Goal: Contribute content: Add original content to the website for others to see

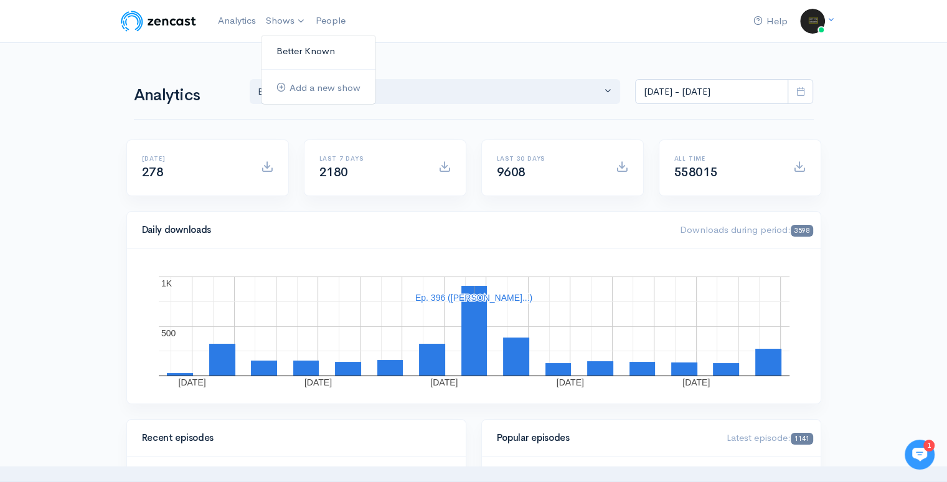
click at [296, 50] on link "Better Known" at bounding box center [318, 51] width 114 height 22
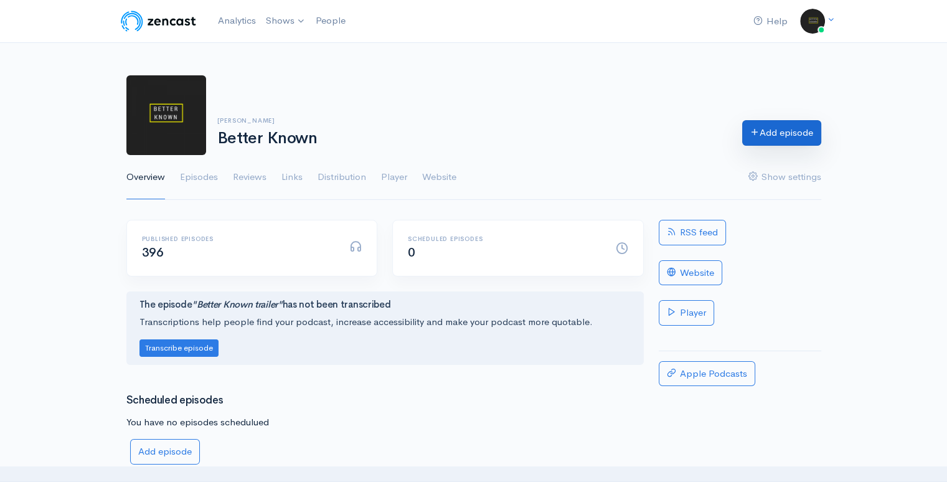
click at [767, 133] on link "Add episode" at bounding box center [781, 133] width 79 height 26
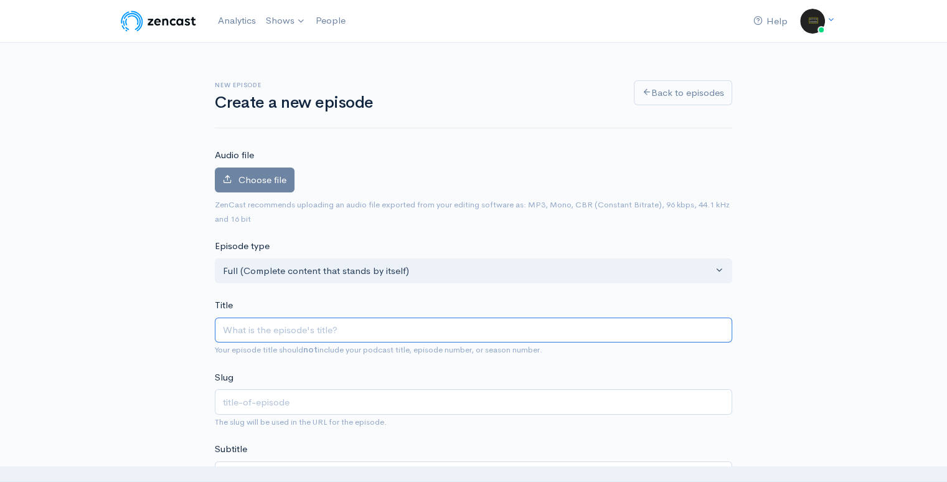
type input "A"
type input "a"
type input "And"
type input "and"
type input "[PERSON_NAME]"
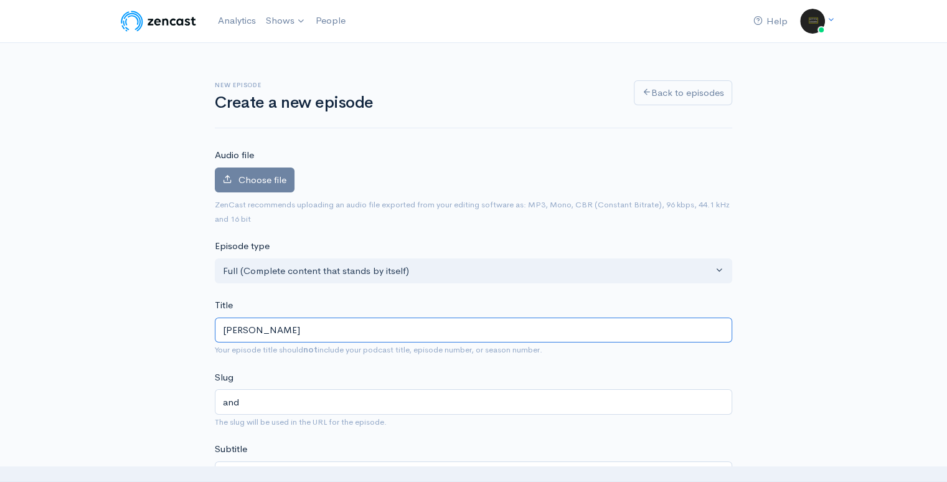
type input "andre"
type input "[PERSON_NAME]"
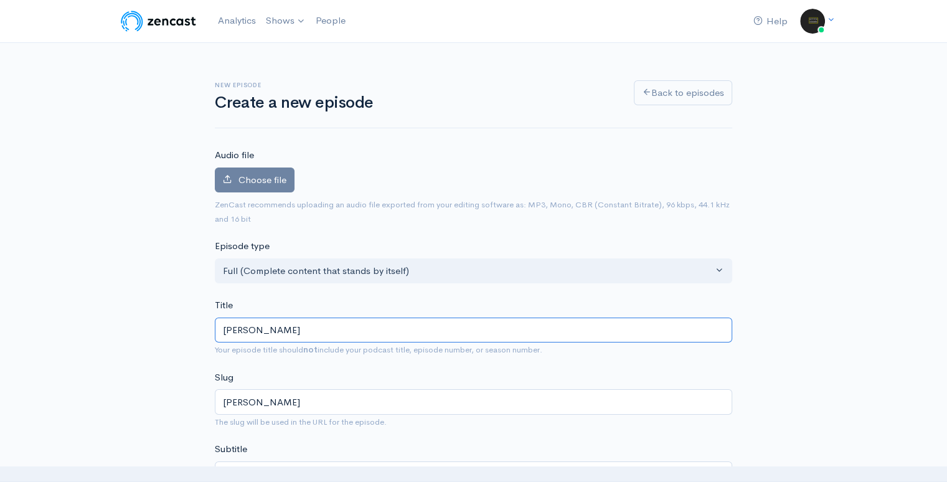
type input "[PERSON_NAME]"
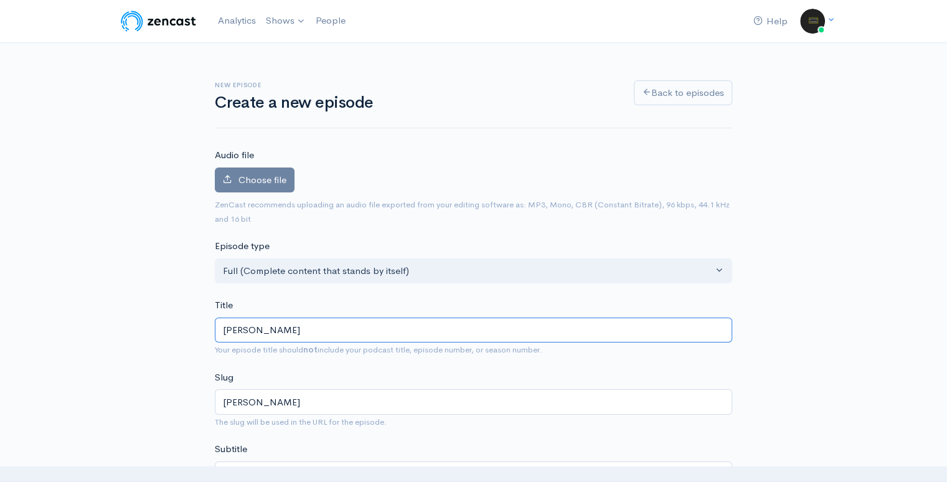
type input "[PERSON_NAME]"
click at [232, 180] on icon at bounding box center [227, 178] width 9 height 9
click at [0, 0] on input "Choose file" at bounding box center [0, 0] width 0 height 0
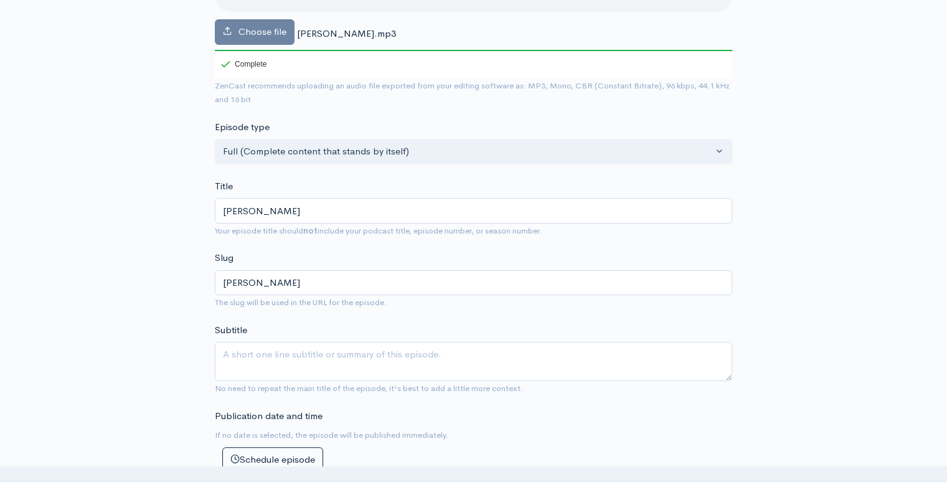
scroll to position [196, 0]
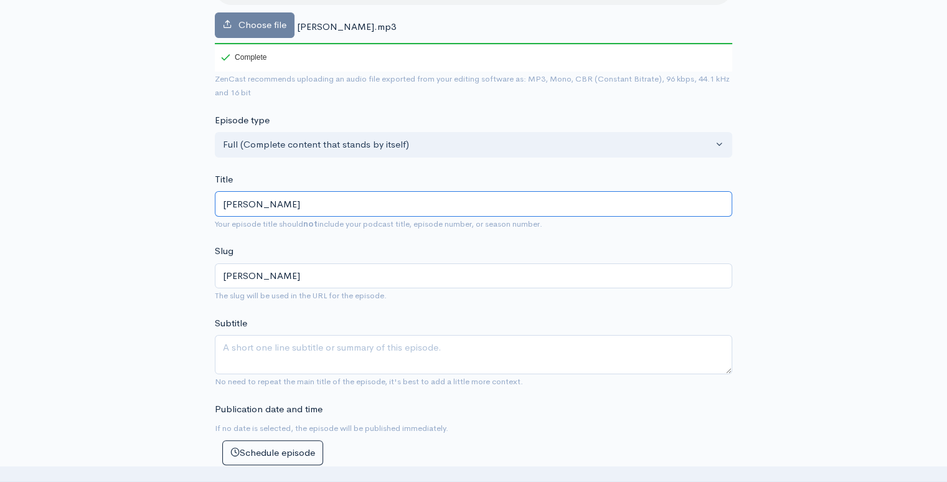
click at [298, 205] on input "[PERSON_NAME]" at bounding box center [473, 204] width 517 height 26
type input "[PERSON_NAME]"
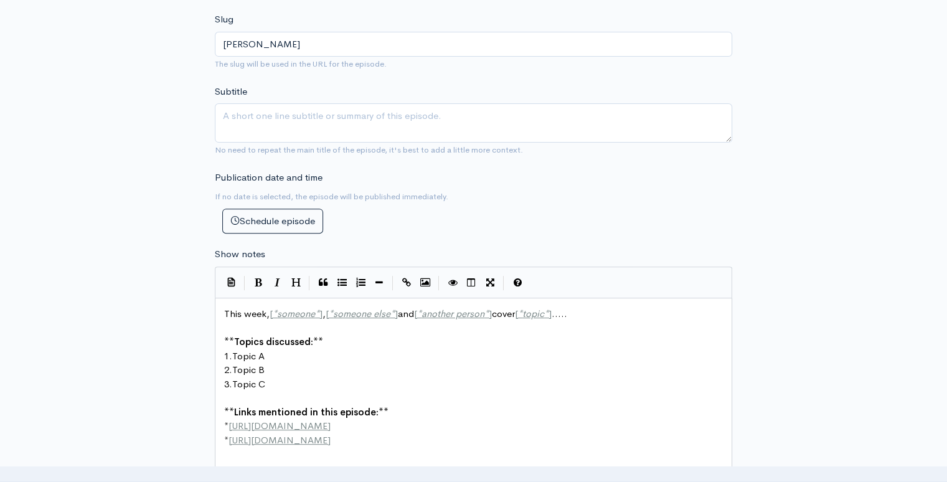
scroll to position [481, 0]
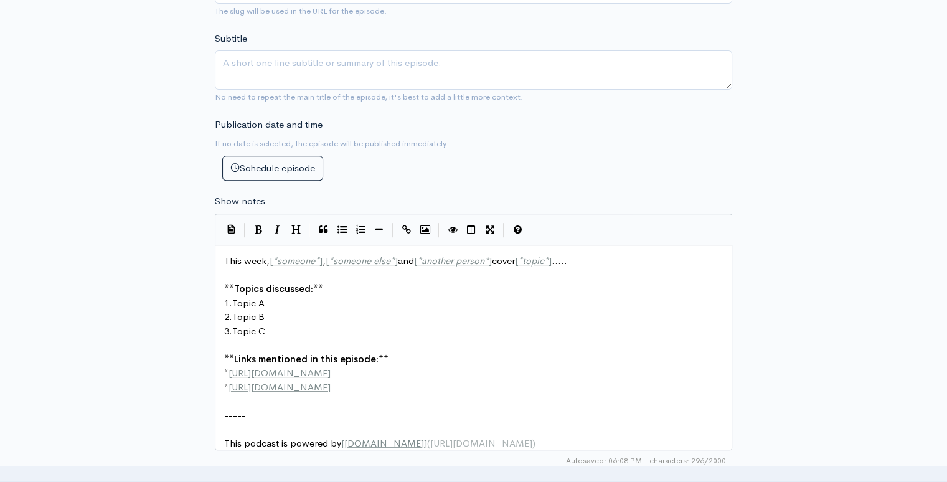
type input "[PERSON_NAME]"
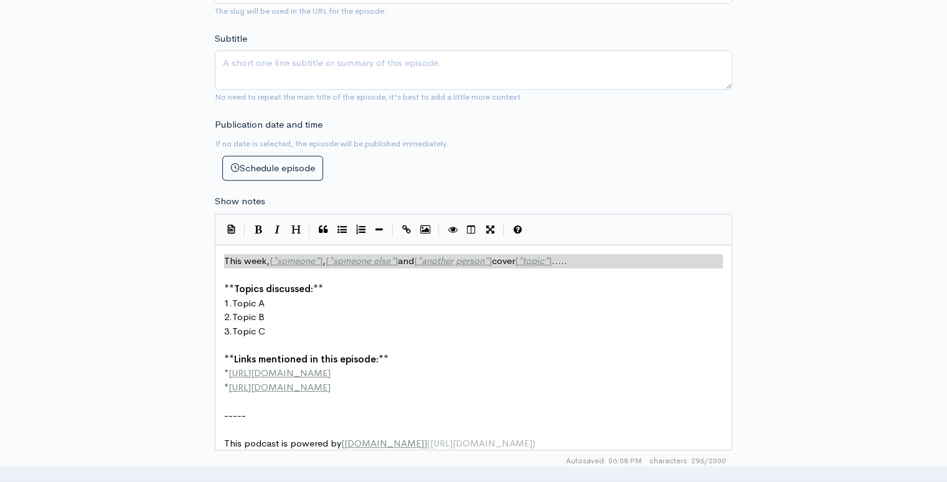
scroll to position [4, 0]
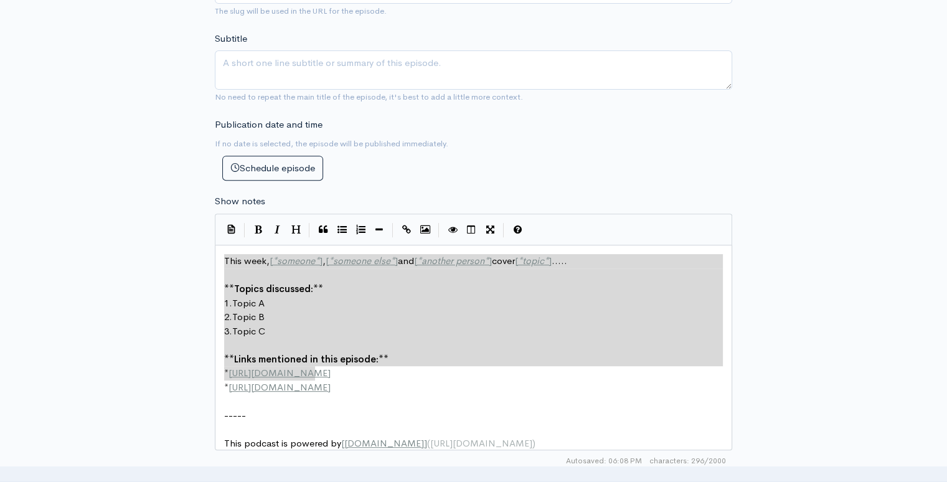
type textarea "This week, [*someone*], [*someone else*] and [*another person*] cover [*topic*]…"
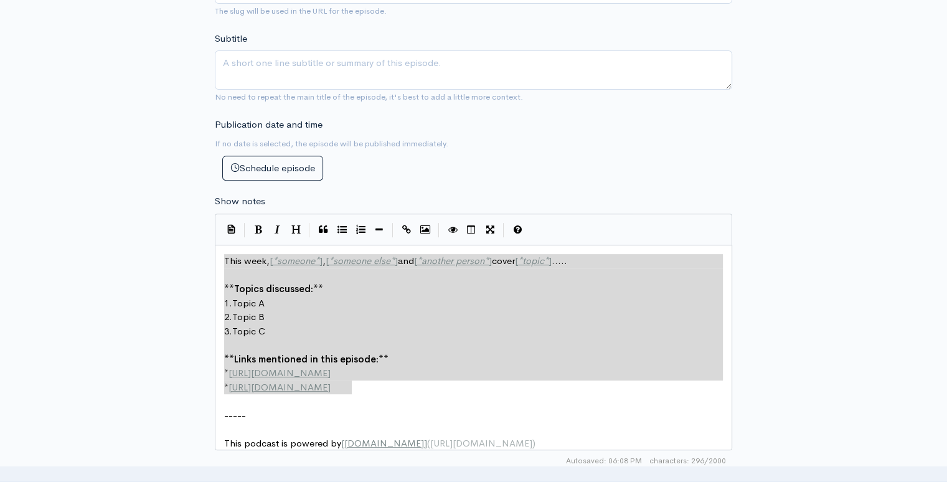
drag, startPoint x: 226, startPoint y: 260, endPoint x: 368, endPoint y: 379, distance: 185.1
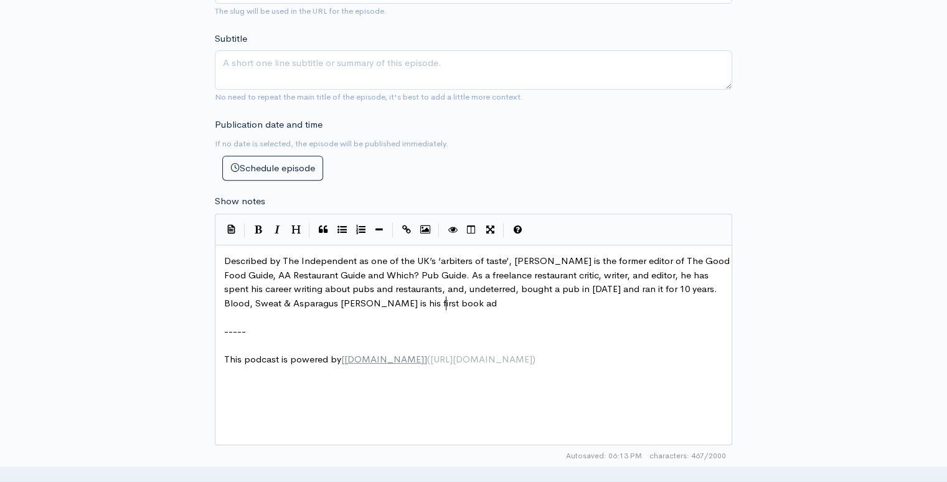
type textarea "ad i"
paste textarea "."
type textarea "nd is available at ."
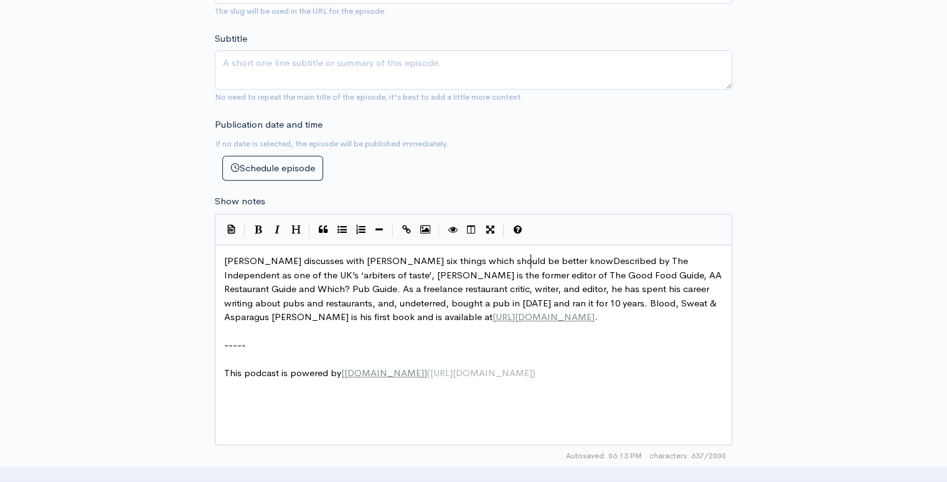
type textarea "[PERSON_NAME] discusses with [PERSON_NAME] six things which should be better kn…"
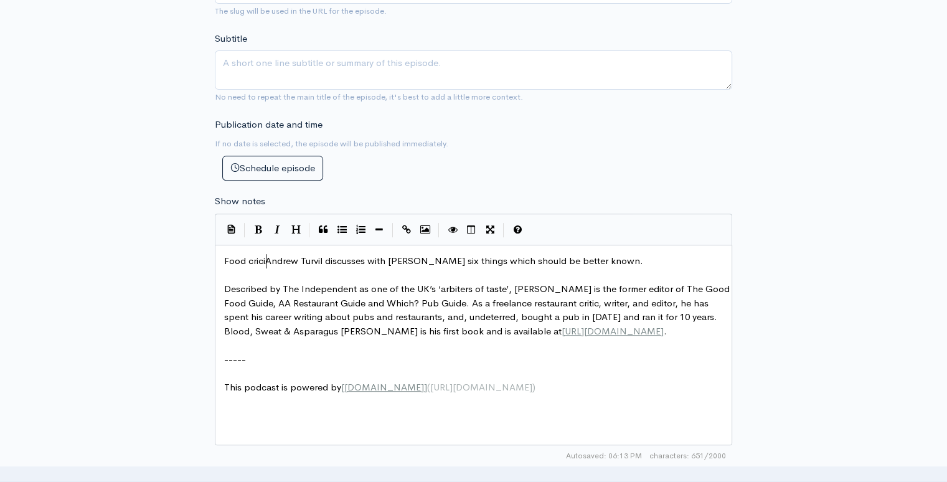
type textarea "Food cricit"
type textarea "tic"
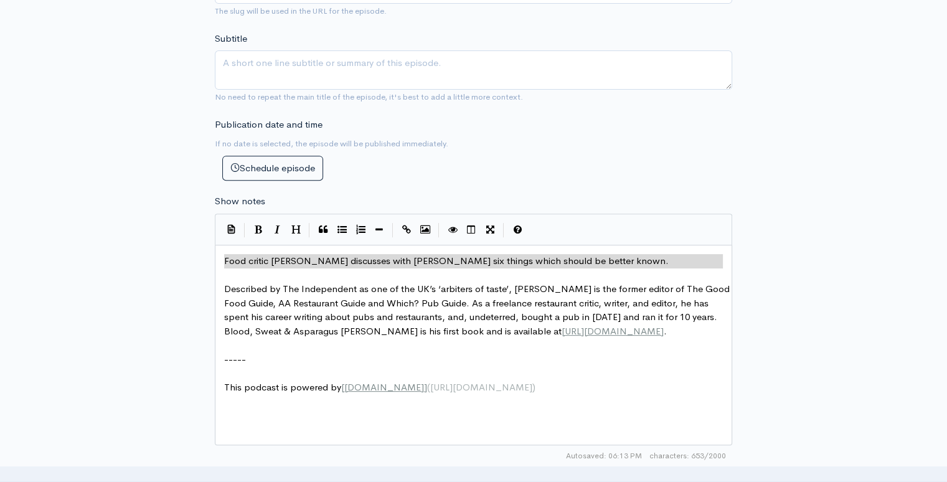
type textarea "Food critic [PERSON_NAME] discusses with [PERSON_NAME] six things which should …"
click at [237, 352] on pre "​" at bounding box center [478, 345] width 513 height 14
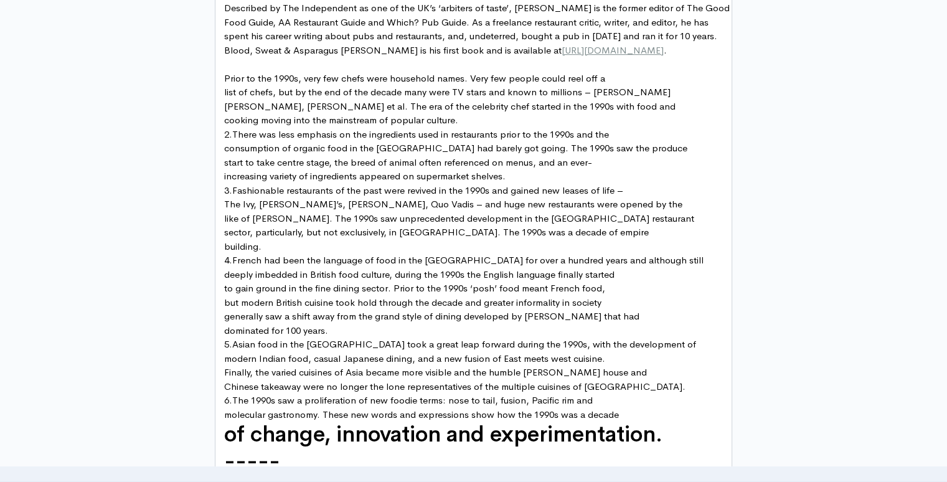
scroll to position [787, 0]
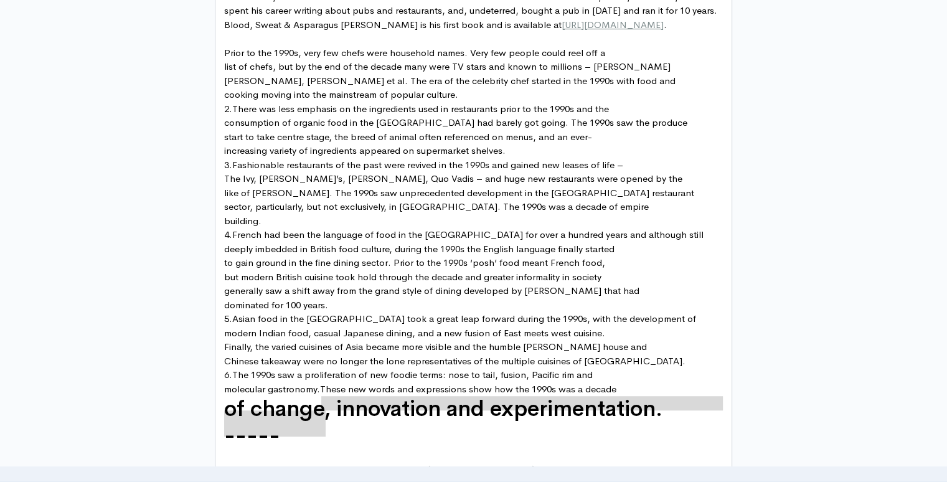
type textarea "These new words and expressions show how the 1990s was a decade of change, inno…"
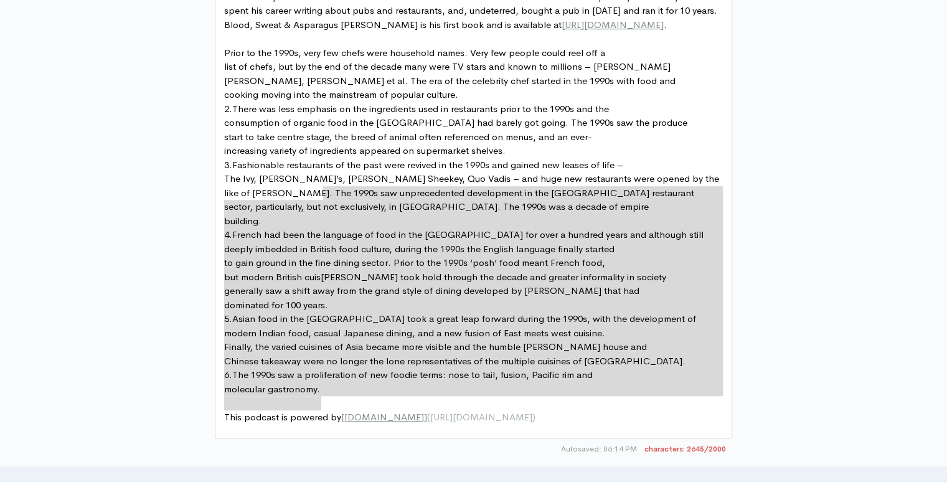
type textarea "l ip. Dol sit am con adipiscin elit seddoei te inc 7643u labo etdo mag aliquae …"
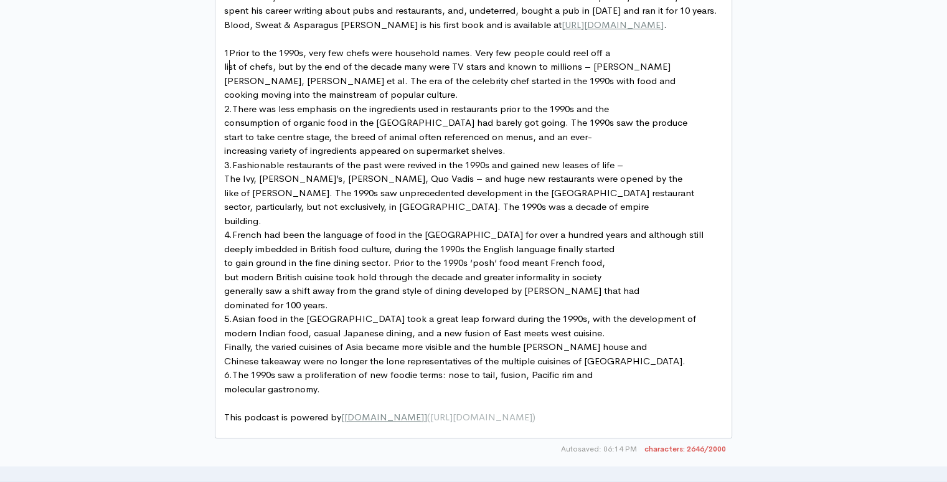
type textarea "1."
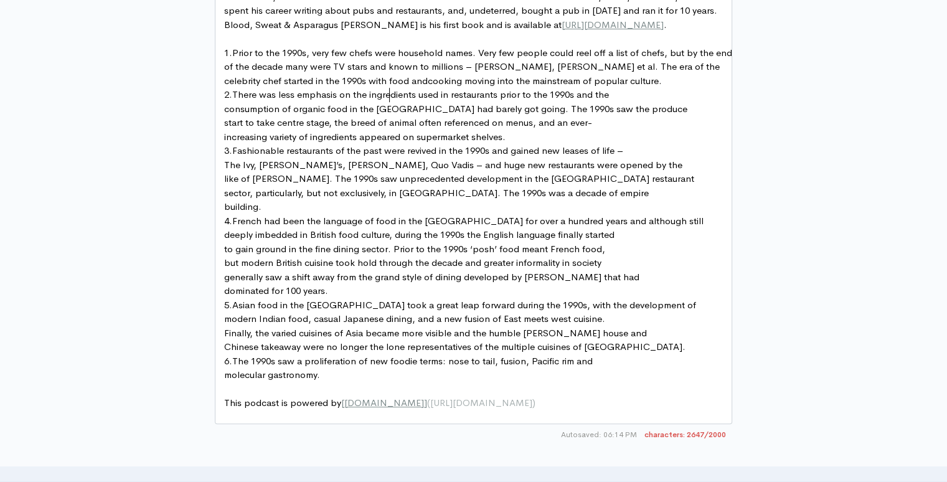
scroll to position [4, 2]
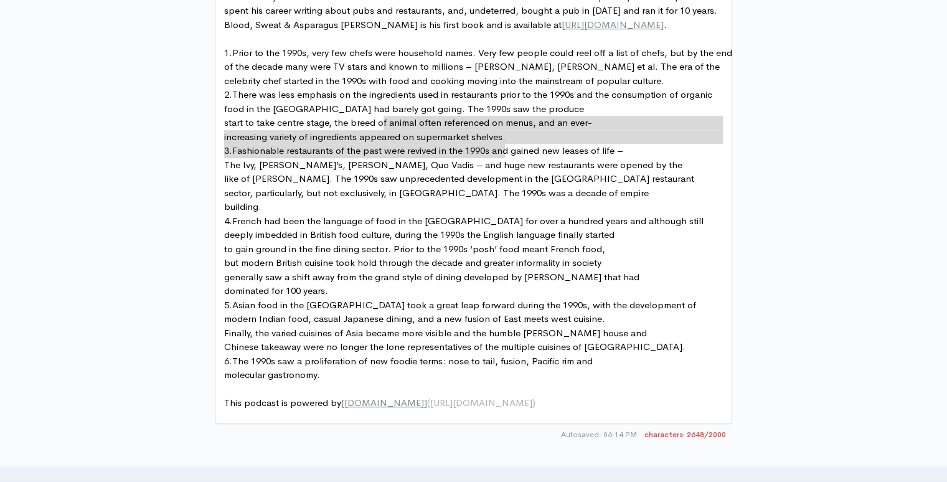
type textarea "The 1990s saw the produce start to take centre stage, the breed of animal often…"
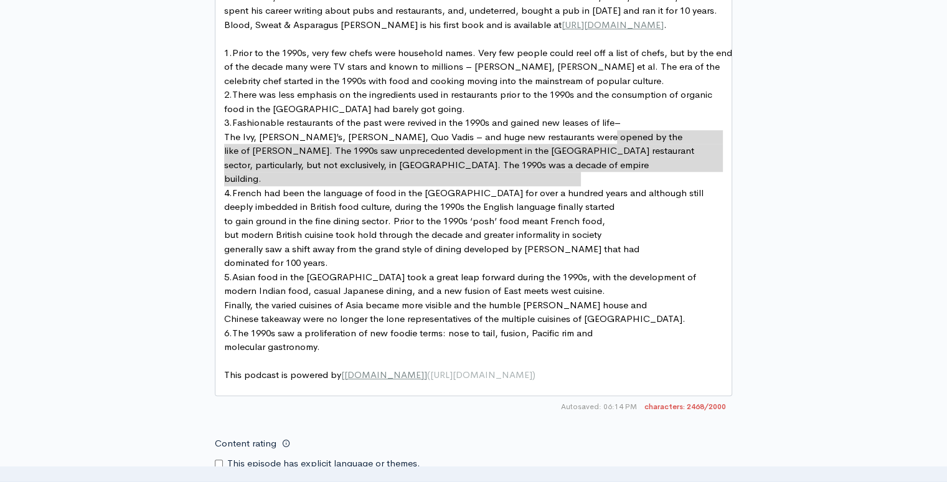
type textarea "– The Ivy, [PERSON_NAME]’s, [PERSON_NAME], Quo Vadis – and huge new restaurants…"
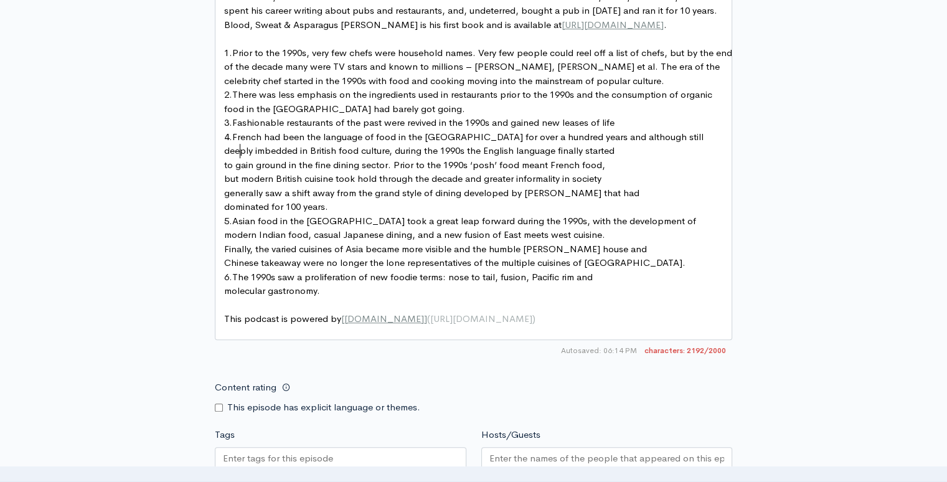
type textarea "[PERSON_NAME] had been the language of food in the [GEOGRAPHIC_DATA] for over a…"
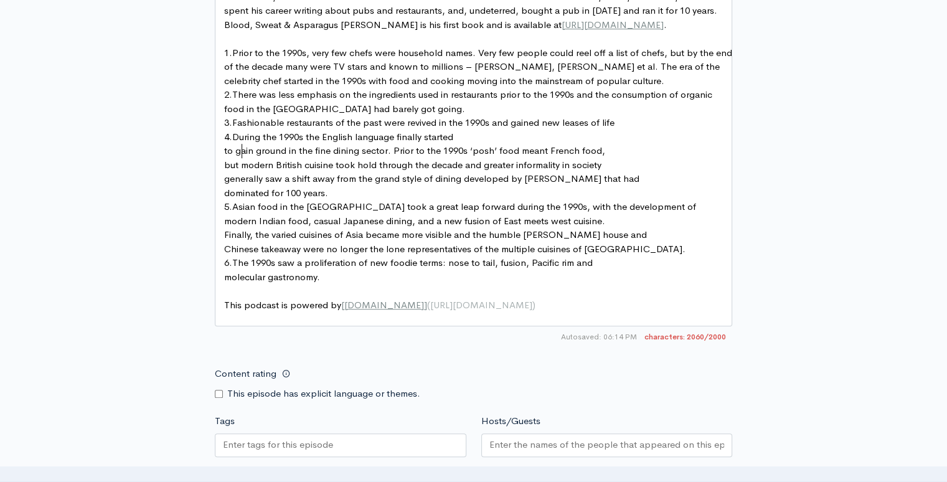
type textarea "D"
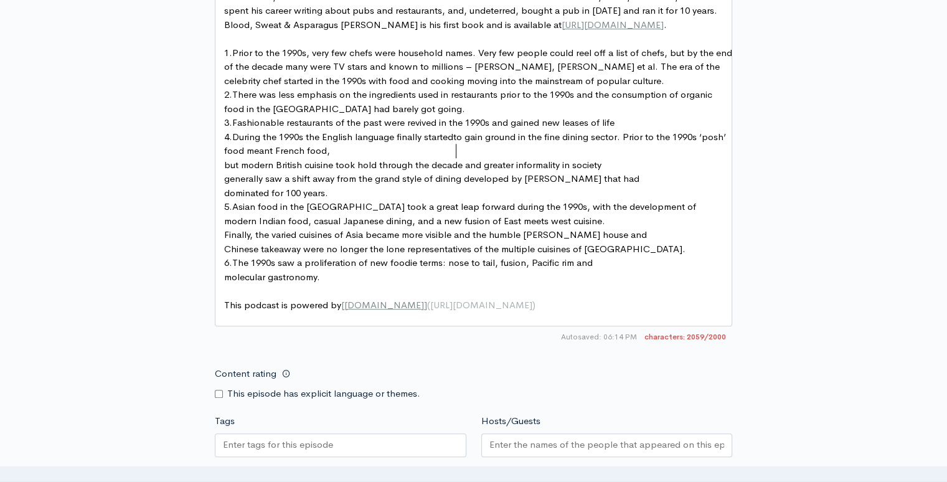
scroll to position [4, 2]
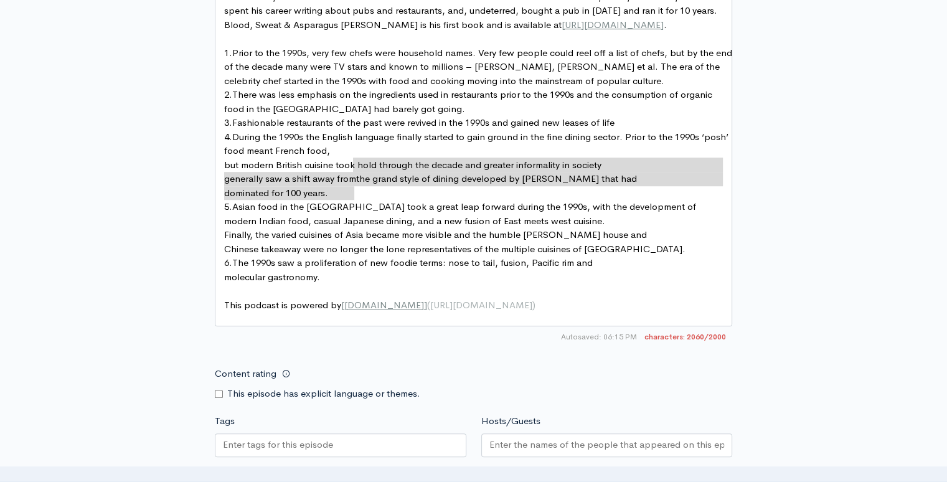
type textarea ", but modern British cuisine took hold through the decade and greater informali…"
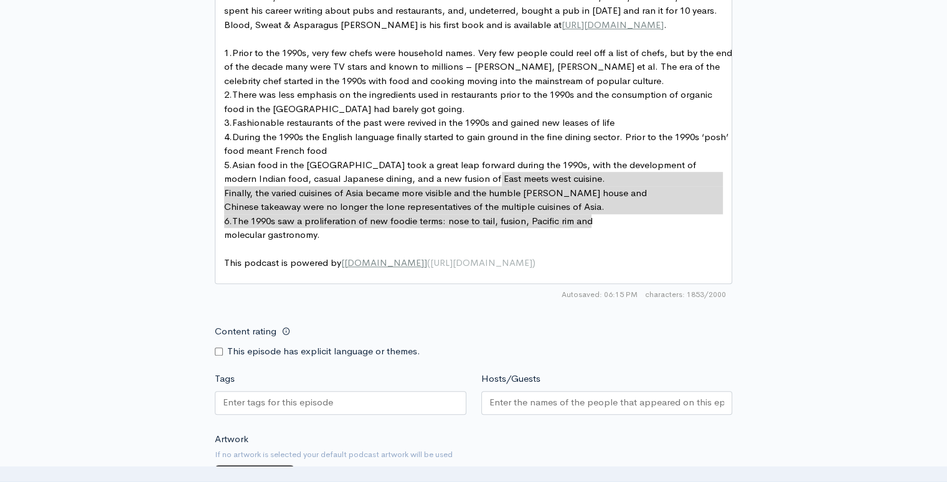
type textarea ", with the development of modern Indian food, casual Japanese dining, and a new…"
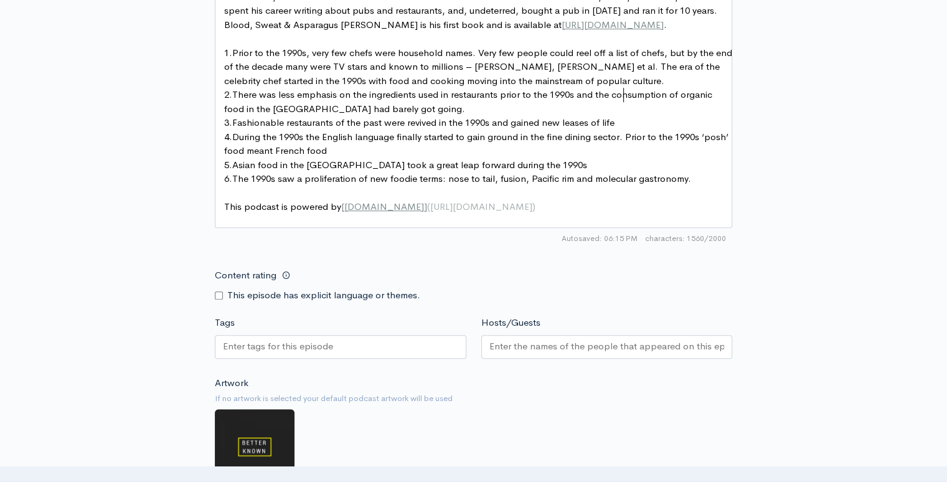
type textarea "The era of the celebrity chef started in the 1990s with food and cooking moving…"
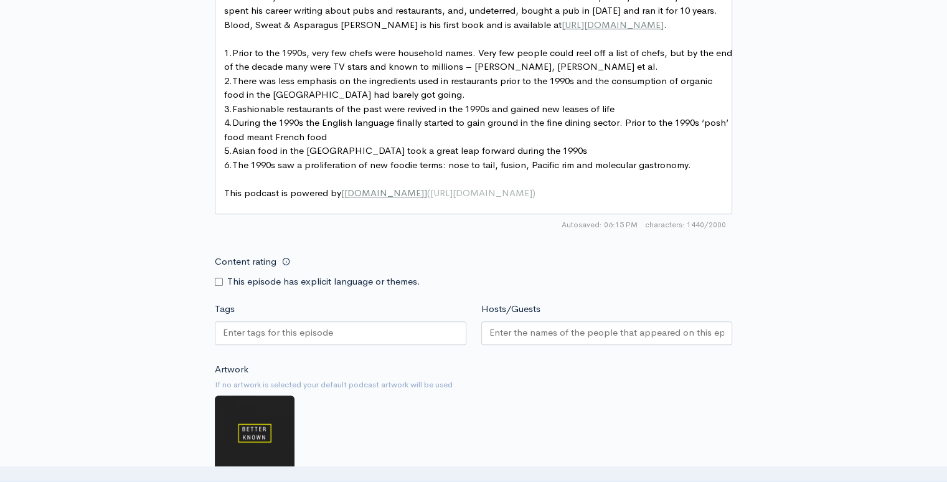
click at [463, 115] on span "Fashionable restaurants of the past were revived in the 1990s and gained new le…" at bounding box center [423, 109] width 382 height 12
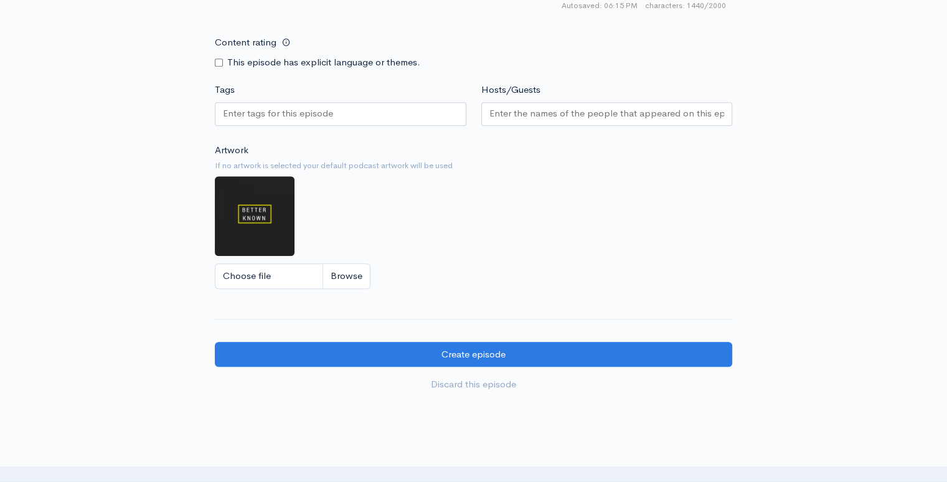
scroll to position [1003, 0]
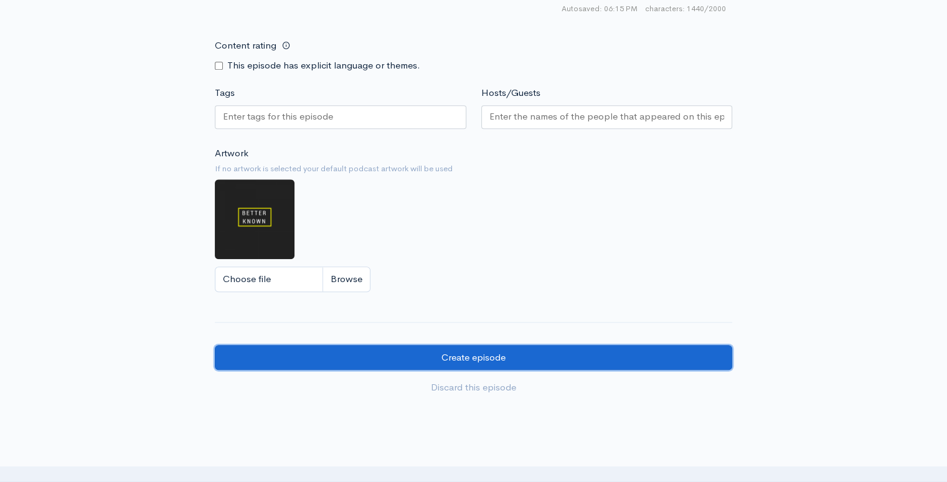
click at [495, 368] on input "Create episode" at bounding box center [473, 358] width 517 height 26
